Goal: Task Accomplishment & Management: Use online tool/utility

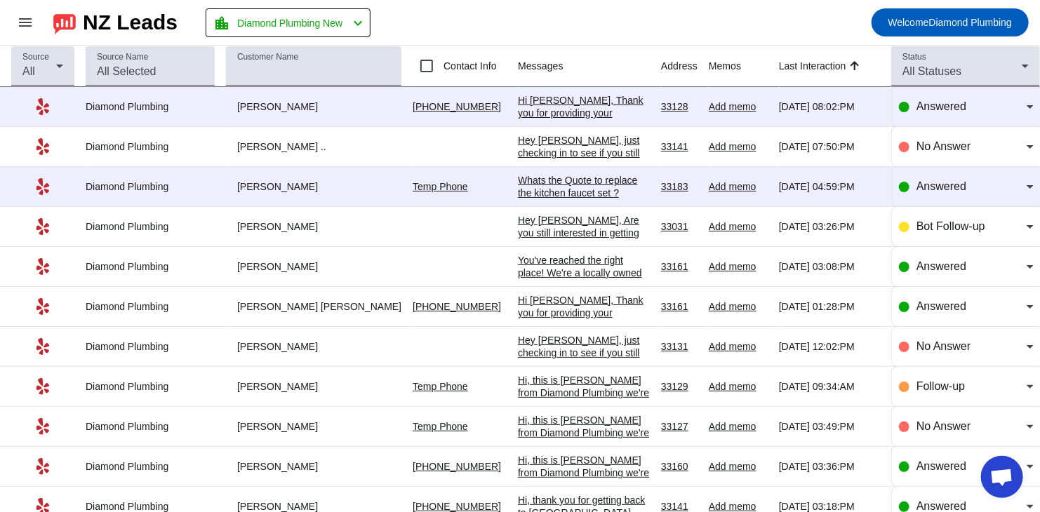
click at [532, 111] on div "Hi [PERSON_NAME], Thank you for providing your information! We'll get back to y…" at bounding box center [584, 125] width 132 height 63
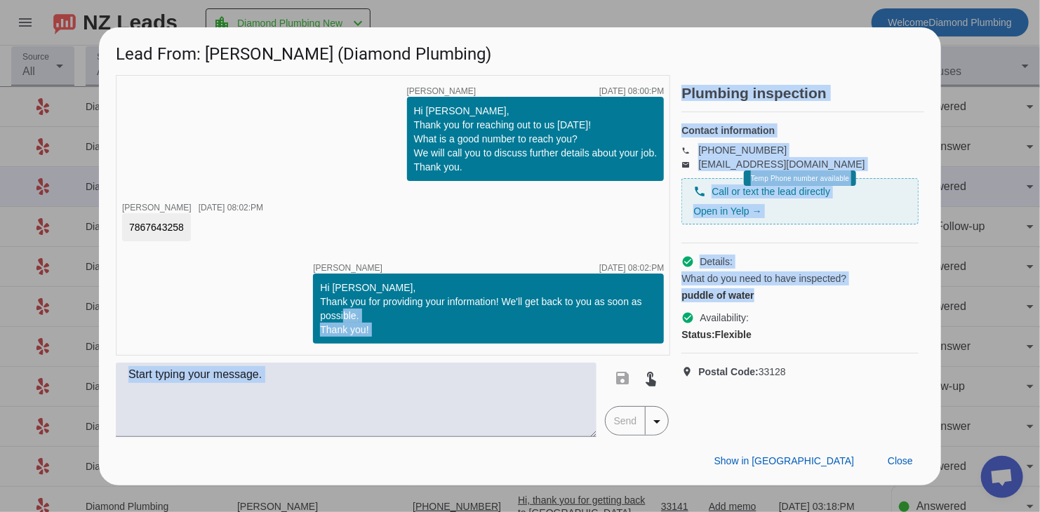
drag, startPoint x: 763, startPoint y: 311, endPoint x: 659, endPoint y: 309, distance: 103.8
click at [659, 309] on div "timer close [PERSON_NAME] [DATE] 08:00:PM Hi [PERSON_NAME], Thank you for reach…" at bounding box center [520, 256] width 808 height 362
click at [732, 302] on div "puddle of water" at bounding box center [799, 295] width 237 height 14
drag, startPoint x: 760, startPoint y: 312, endPoint x: 674, endPoint y: 310, distance: 85.6
click at [674, 310] on div "timer close [PERSON_NAME] [DATE] 08:00:PM Hi [PERSON_NAME], Thank you for reach…" at bounding box center [520, 256] width 808 height 362
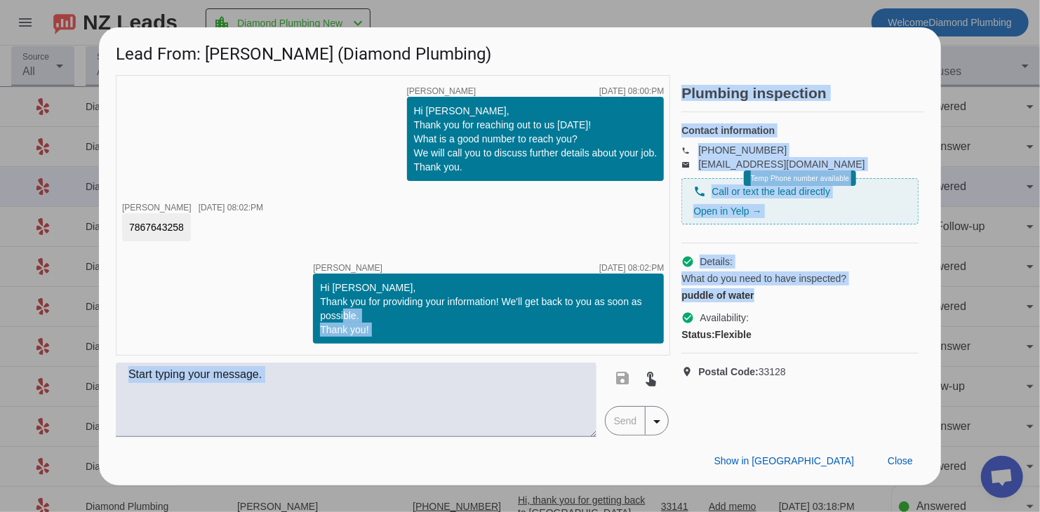
click at [689, 302] on div "puddle of water" at bounding box center [799, 295] width 237 height 14
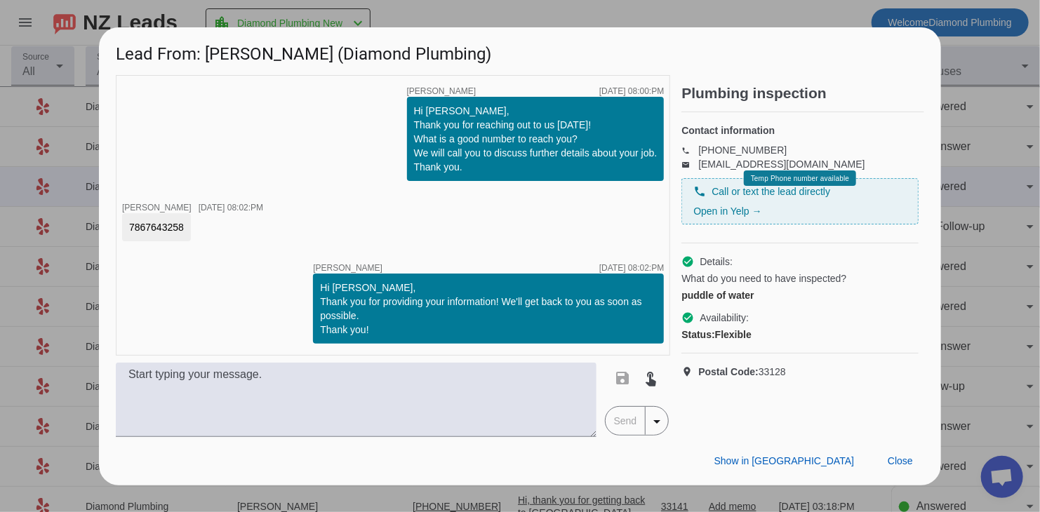
click at [704, 302] on div "puddle of water" at bounding box center [799, 295] width 237 height 14
copy div "puddle"
drag, startPoint x: 754, startPoint y: 308, endPoint x: 684, endPoint y: 302, distance: 70.4
click at [684, 302] on div "puddle of water" at bounding box center [799, 295] width 237 height 14
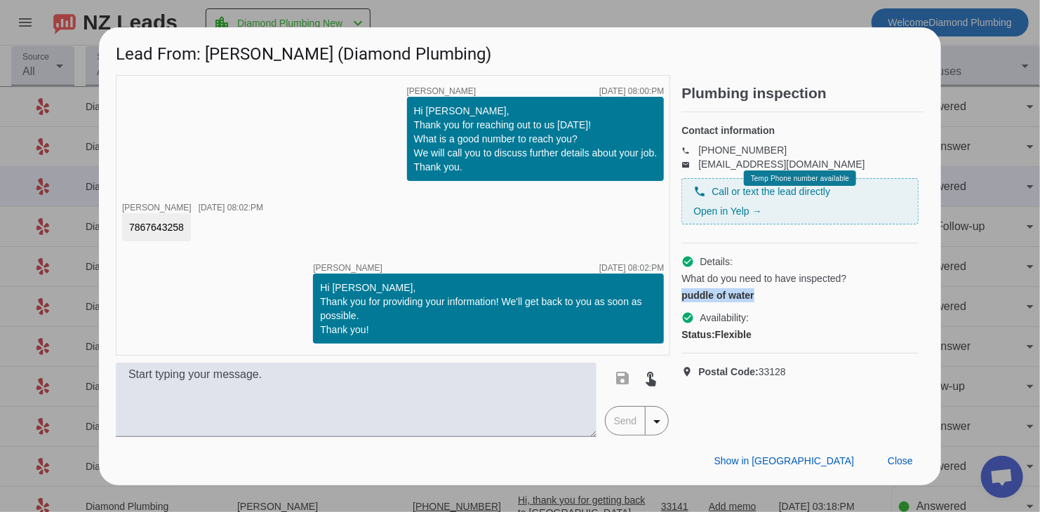
copy div "puddle of water"
